Goal: Information Seeking & Learning: Learn about a topic

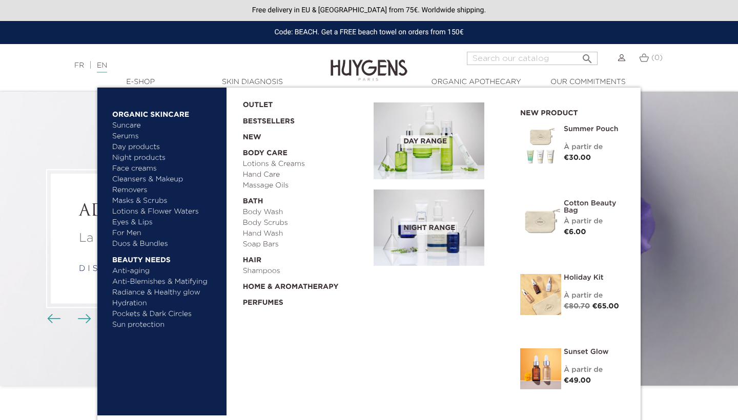
click at [148, 153] on link "Night products" at bounding box center [161, 158] width 98 height 11
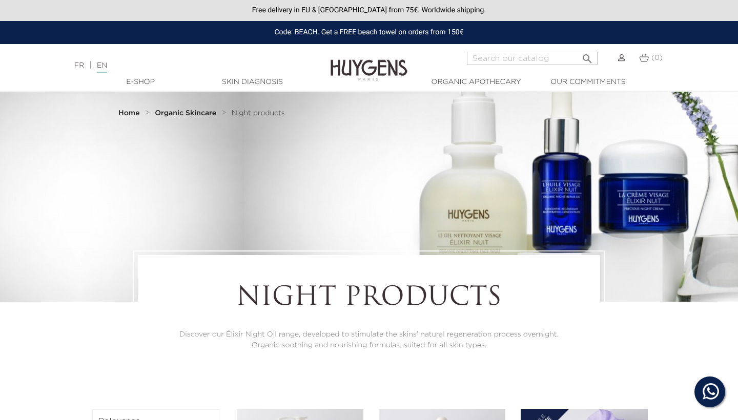
click at [712, 323] on div "Night products Discover our Élixir Night Oil range, developed to stimulate the …" at bounding box center [369, 317] width 738 height 133
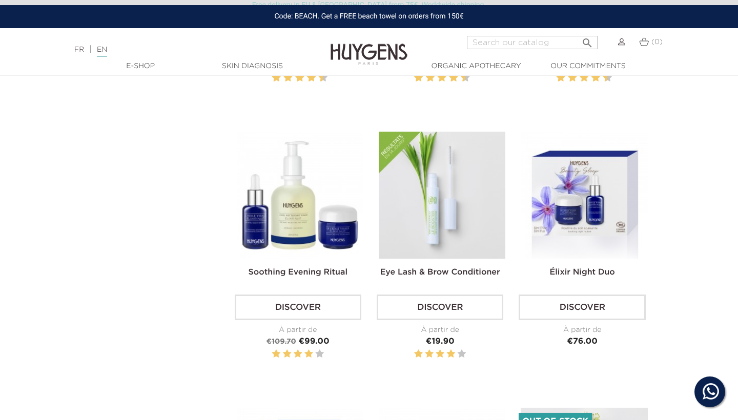
scroll to position [565, 0]
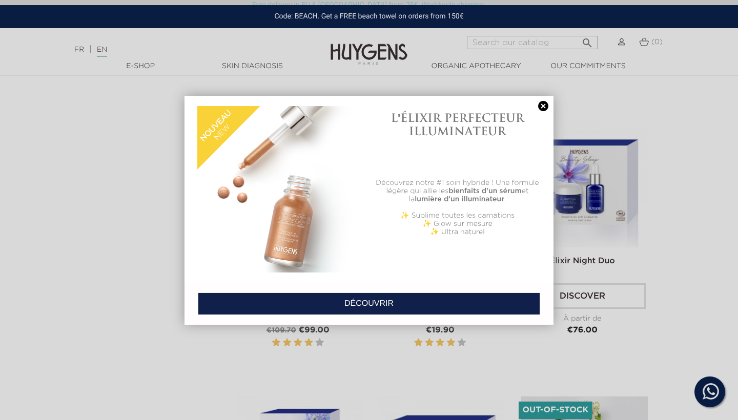
click at [541, 107] on link at bounding box center [543, 106] width 14 height 11
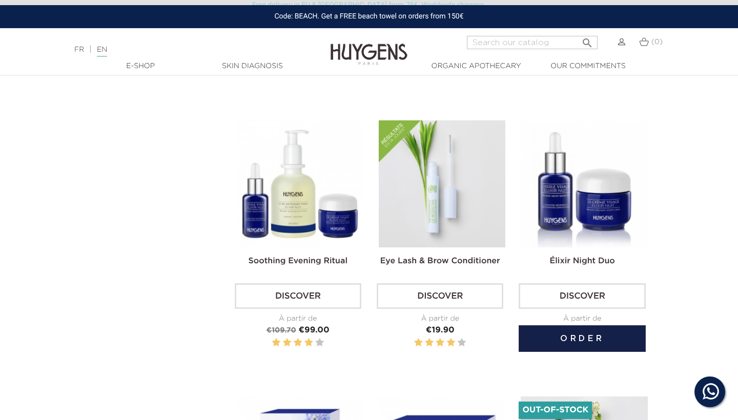
click at [594, 191] on img at bounding box center [584, 183] width 127 height 127
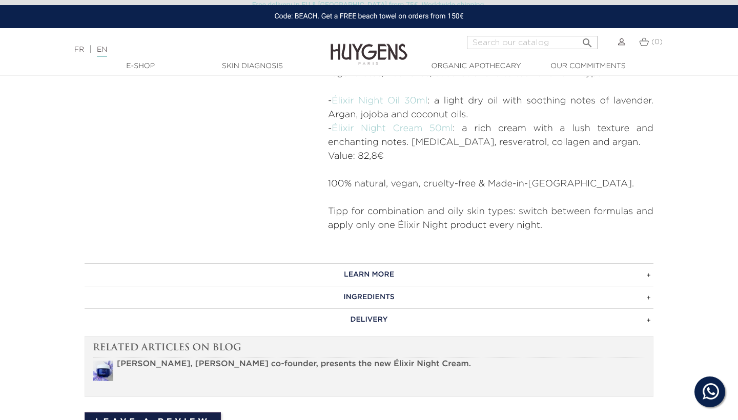
scroll to position [438, 0]
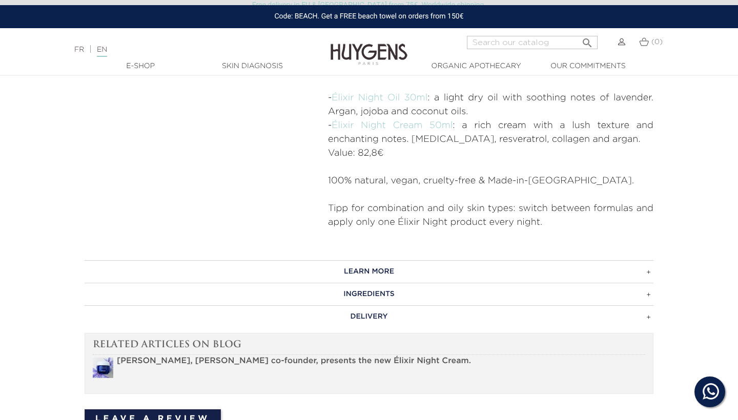
click at [392, 288] on h3 "INGREDIENTS" at bounding box center [369, 294] width 569 height 23
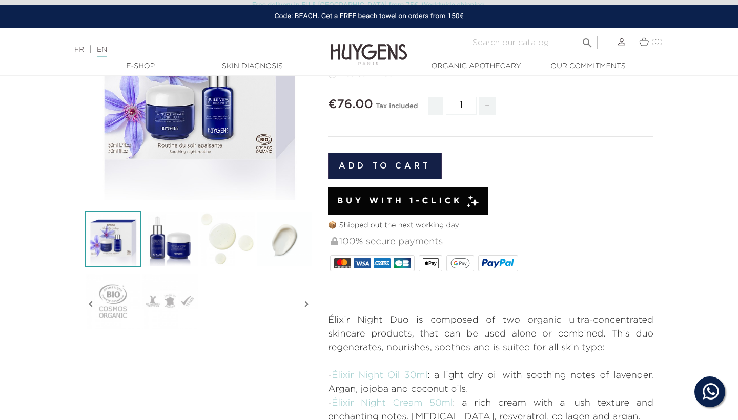
scroll to position [0, 0]
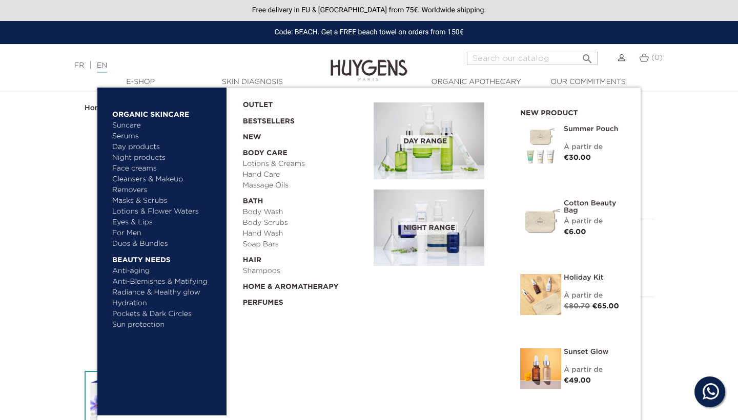
click at [151, 156] on link "Night products" at bounding box center [161, 158] width 98 height 11
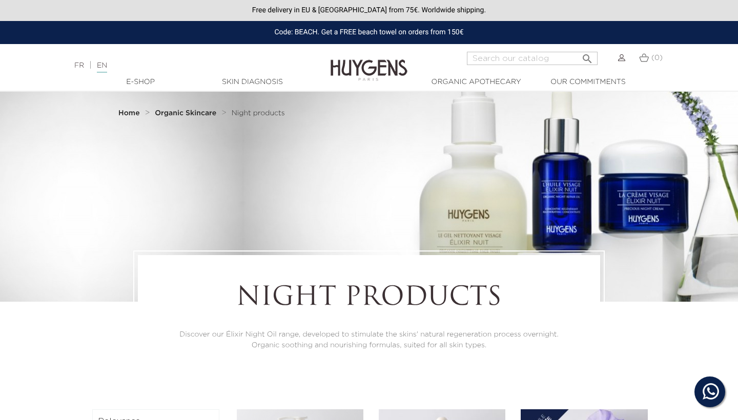
click at [709, 342] on div "Night products Discover our Élixir Night Oil range, developed to stimulate the …" at bounding box center [369, 317] width 738 height 133
click at [678, 351] on div "Night products Discover our Élixir Night Oil range, developed to stimulate the …" at bounding box center [369, 317] width 738 height 133
